Goal: Information Seeking & Learning: Learn about a topic

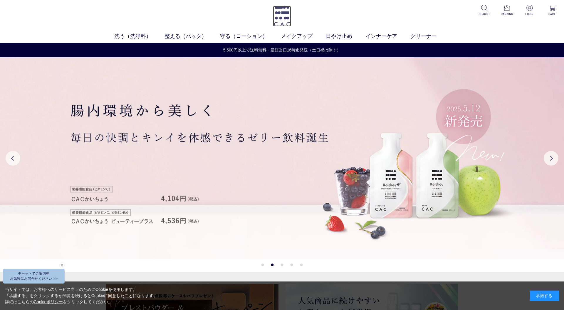
click at [287, 14] on img at bounding box center [282, 16] width 18 height 21
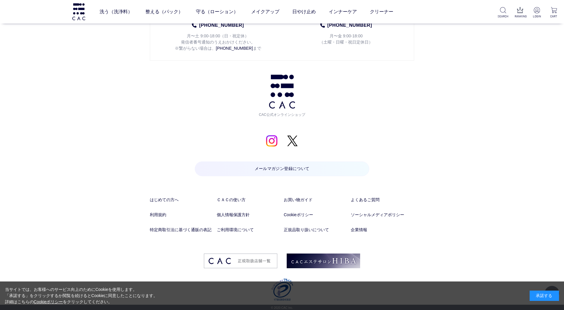
scroll to position [2897, 0]
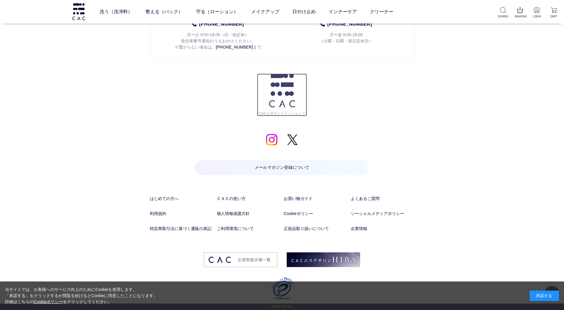
click at [297, 113] on span "CAC公式オンラインショップ" at bounding box center [282, 111] width 50 height 9
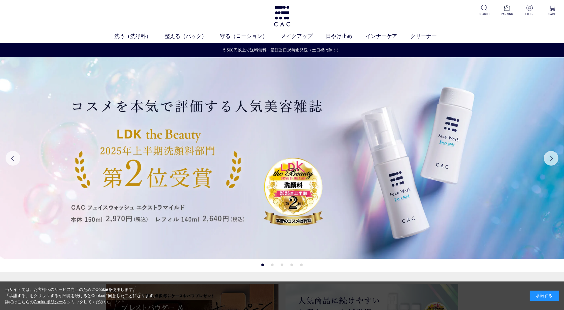
scroll to position [12, 0]
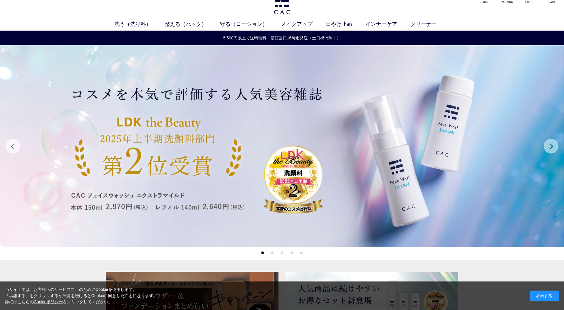
click at [554, 149] on button "Next" at bounding box center [551, 146] width 15 height 15
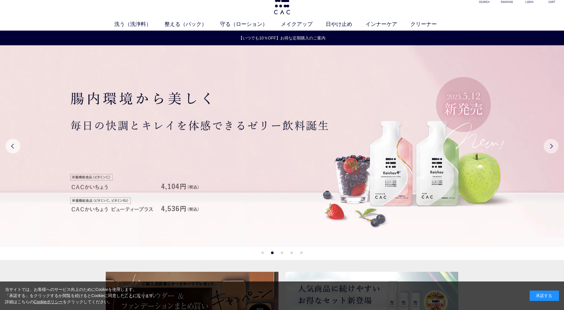
click at [554, 149] on button "Next" at bounding box center [551, 146] width 15 height 15
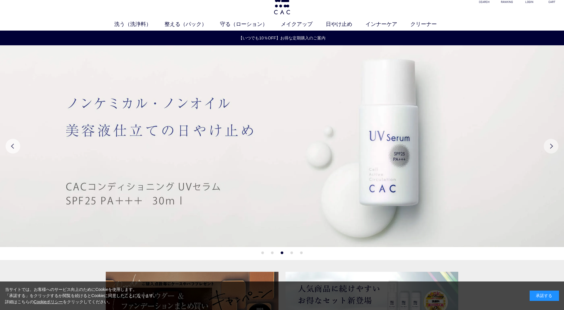
click at [554, 149] on button "Next" at bounding box center [551, 146] width 15 height 15
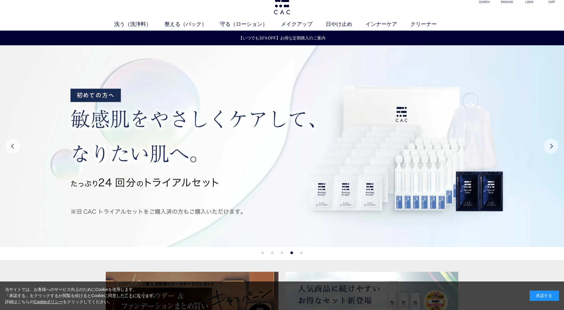
click at [554, 149] on button "Next" at bounding box center [551, 146] width 15 height 15
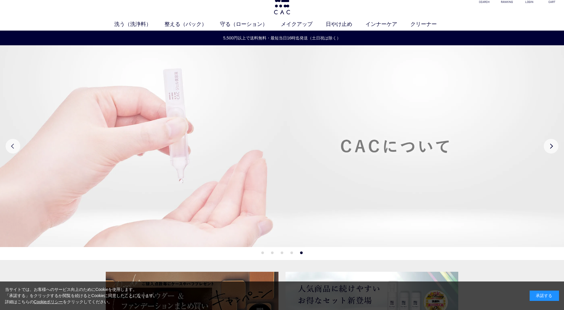
scroll to position [0, 0]
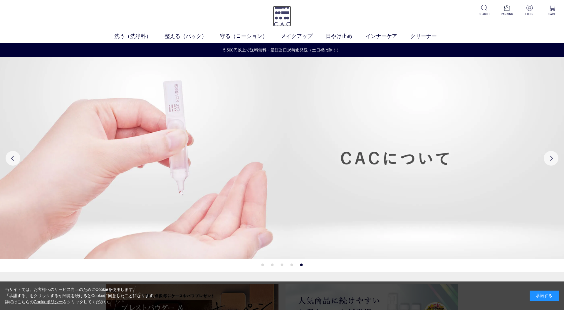
click at [281, 16] on img at bounding box center [282, 16] width 18 height 21
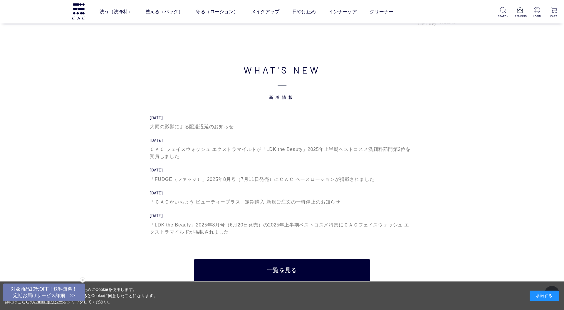
scroll to position [1823, 0]
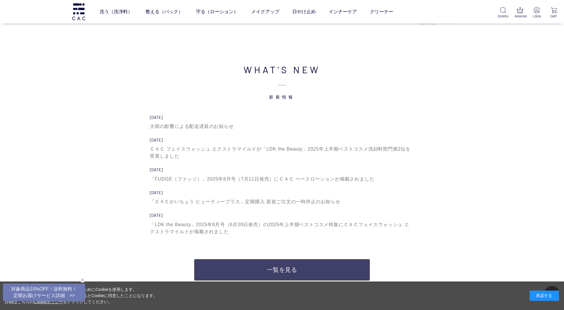
click at [283, 270] on link "一覧を見る" at bounding box center [282, 270] width 176 height 22
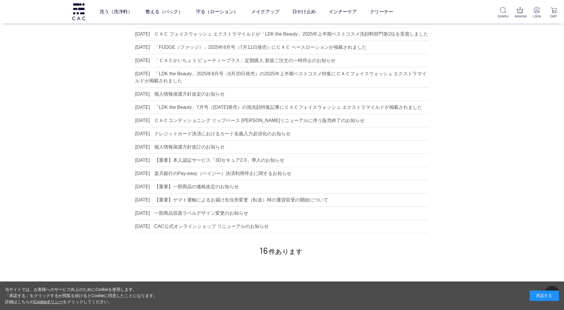
scroll to position [67, 0]
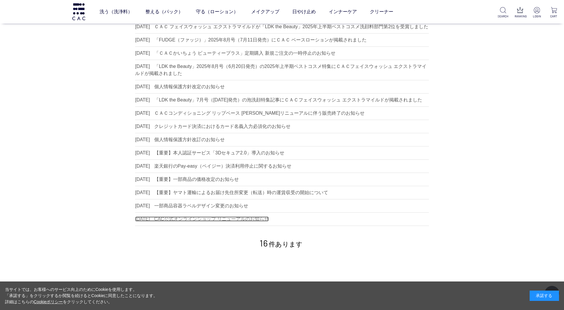
click at [211, 221] on dd "CAC公式オンラインショップ リニューアルのお知らせ" at bounding box center [211, 218] width 115 height 5
